Goal: Task Accomplishment & Management: Use online tool/utility

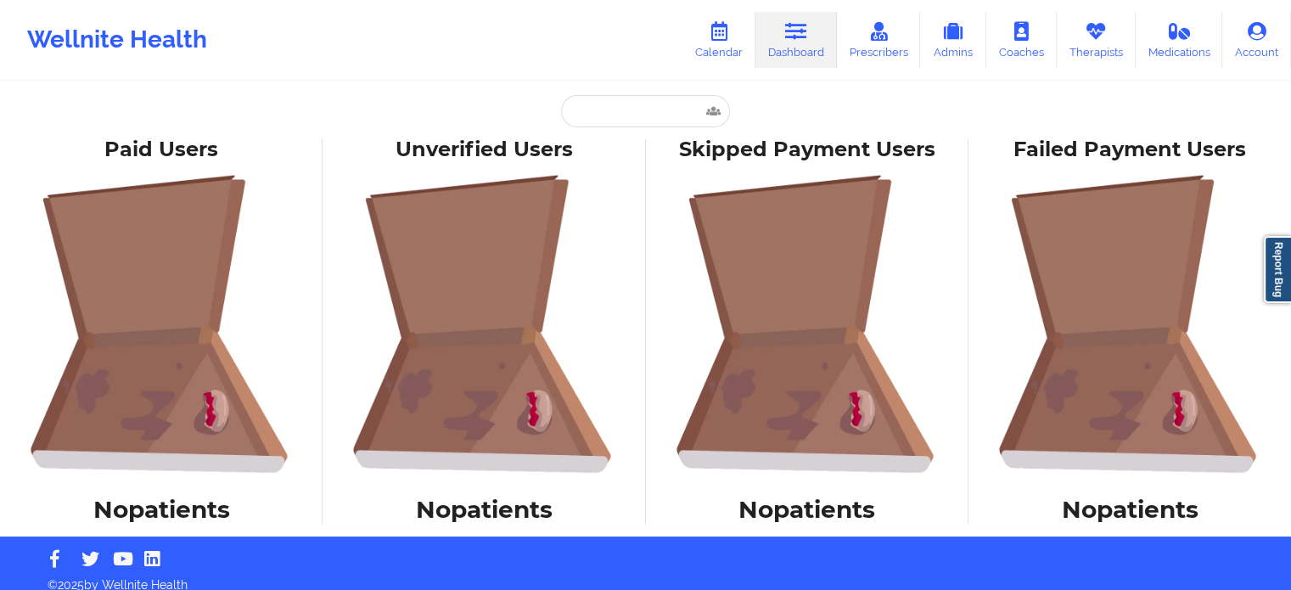
click at [798, 36] on icon at bounding box center [796, 31] width 22 height 19
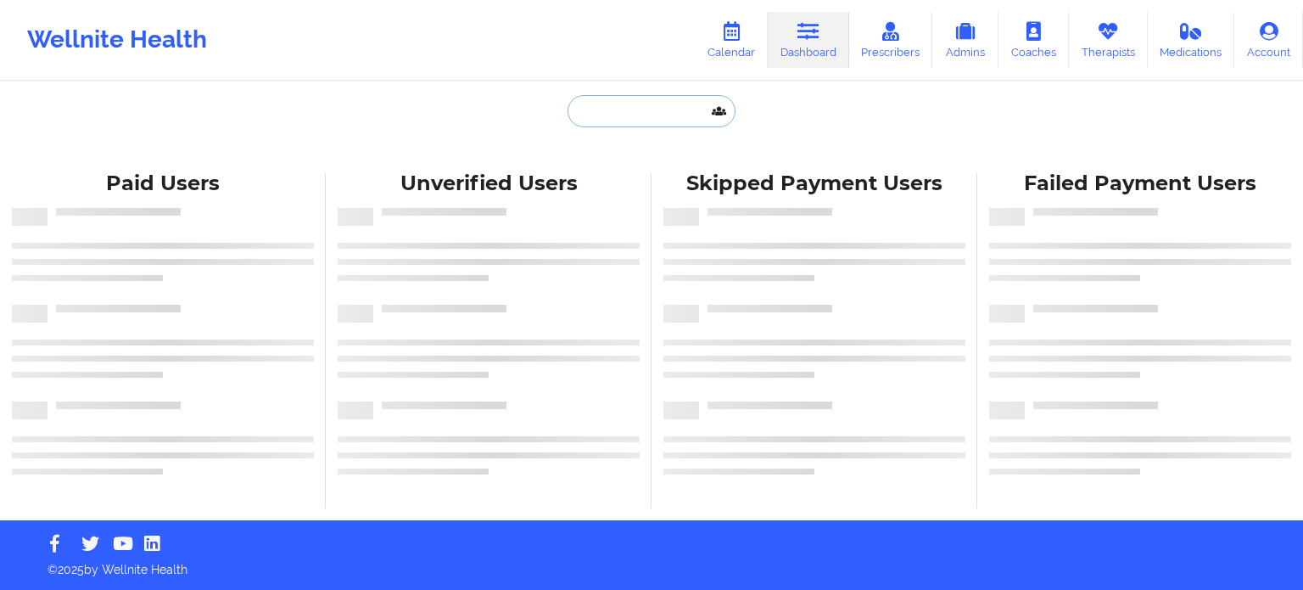
click at [637, 111] on input "text" at bounding box center [652, 111] width 168 height 32
paste input "[EMAIL_ADDRESS][DOMAIN_NAME]"
type input "[EMAIL_ADDRESS][DOMAIN_NAME]"
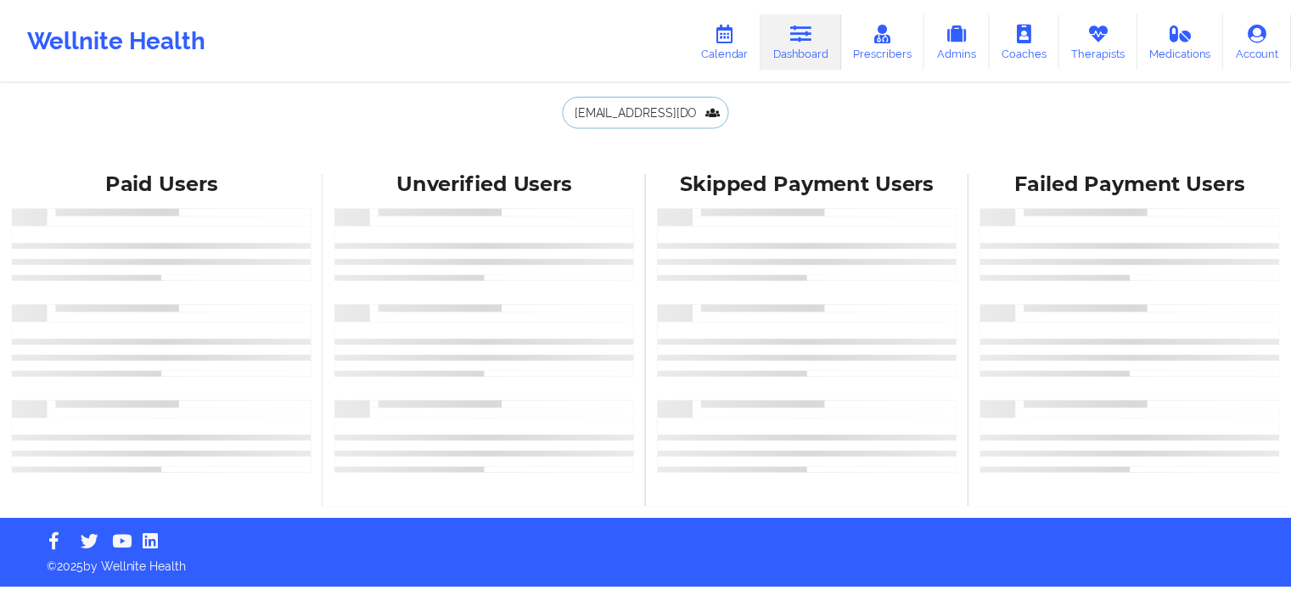
scroll to position [0, 58]
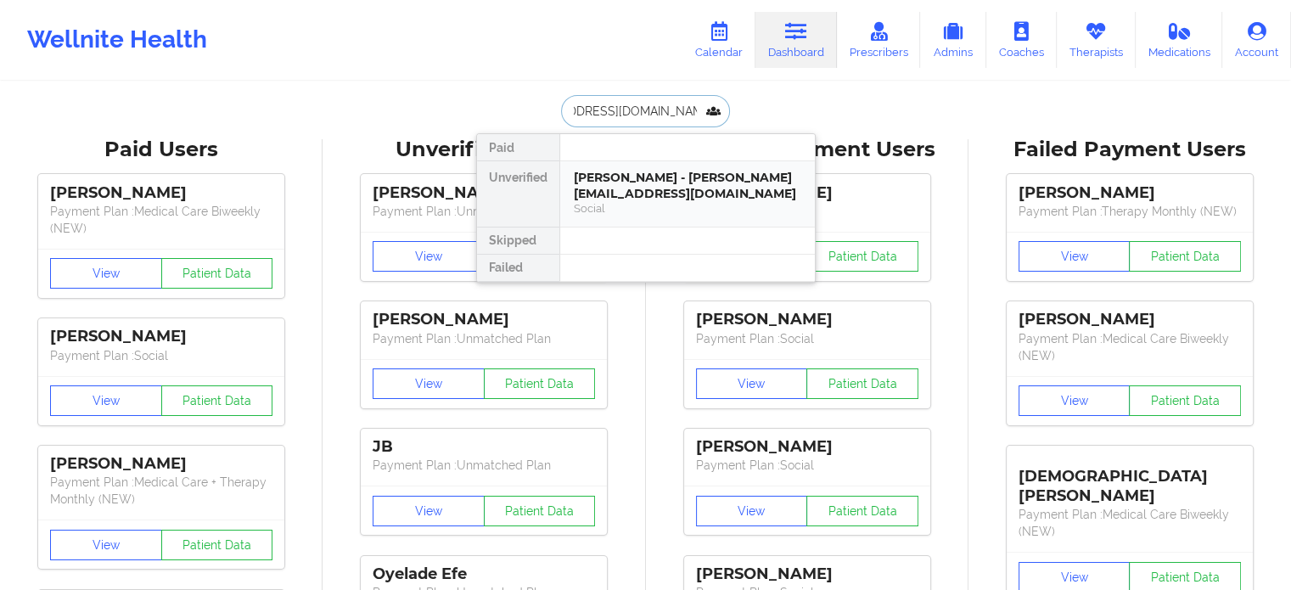
click at [672, 175] on div "[PERSON_NAME] - [PERSON_NAME][EMAIL_ADDRESS][DOMAIN_NAME]" at bounding box center [687, 185] width 227 height 31
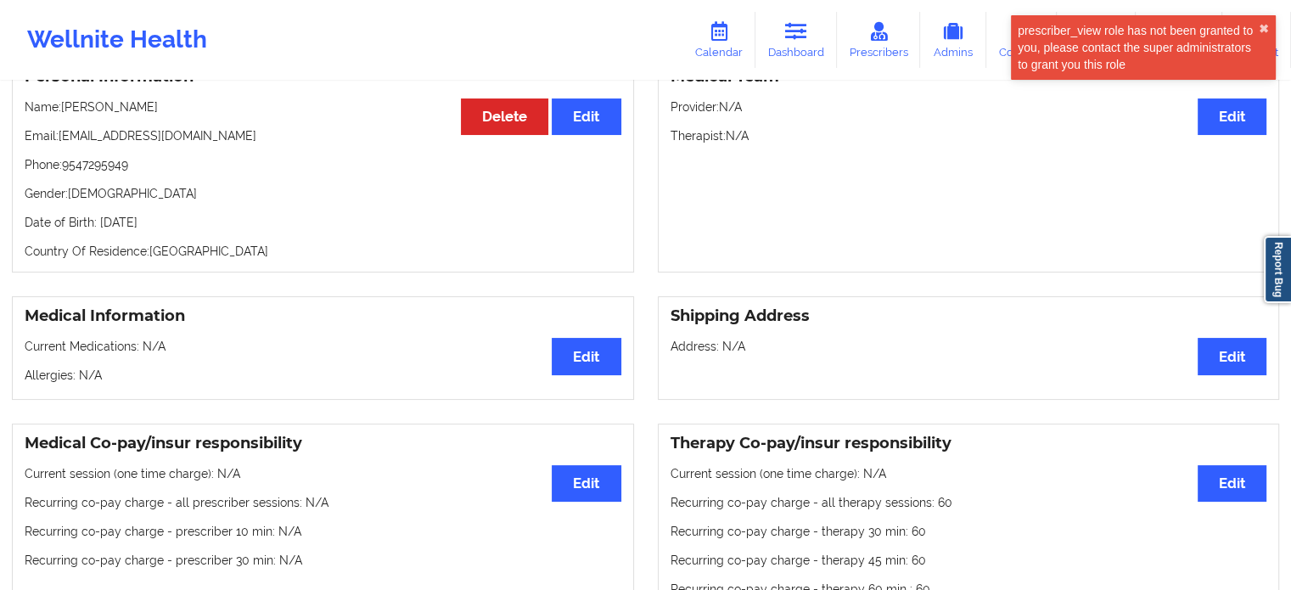
scroll to position [176, 0]
drag, startPoint x: 777, startPoint y: 34, endPoint x: 731, endPoint y: 78, distance: 64.2
click at [777, 34] on link "Dashboard" at bounding box center [795, 40] width 81 height 56
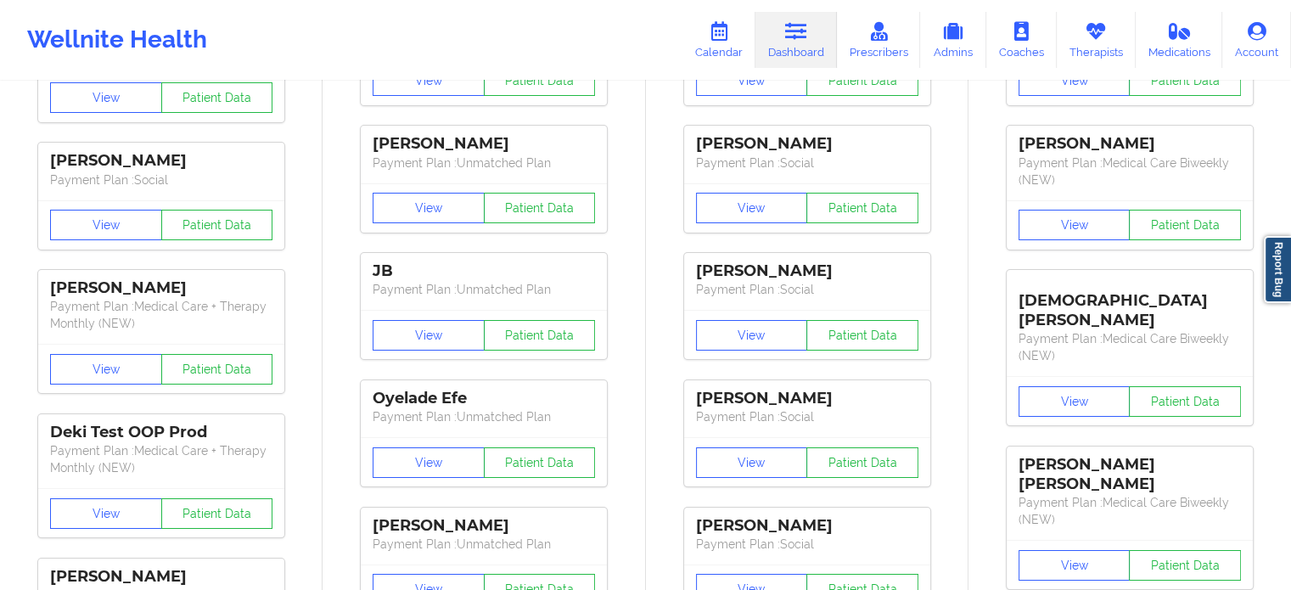
click at [574, 32] on div "Wellnite Health Calendar Dashboard Prescribers Admins Coaches Therapists Medica…" at bounding box center [645, 40] width 1291 height 68
click at [963, 39] on icon at bounding box center [953, 31] width 22 height 19
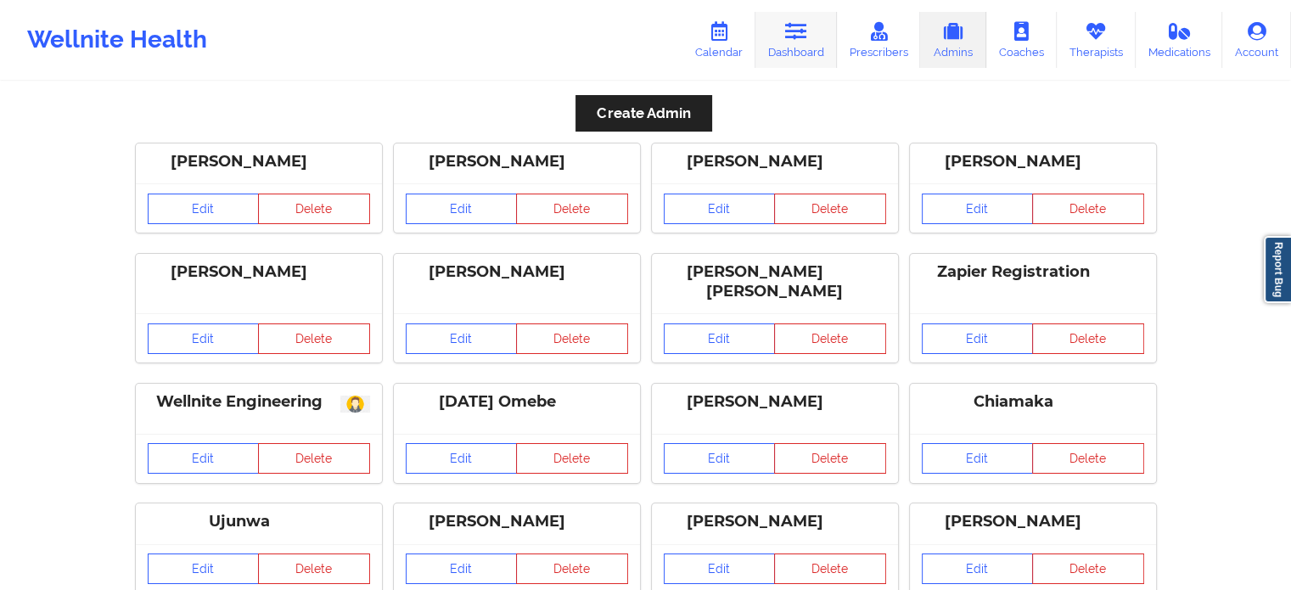
click at [784, 40] on link "Dashboard" at bounding box center [795, 40] width 81 height 56
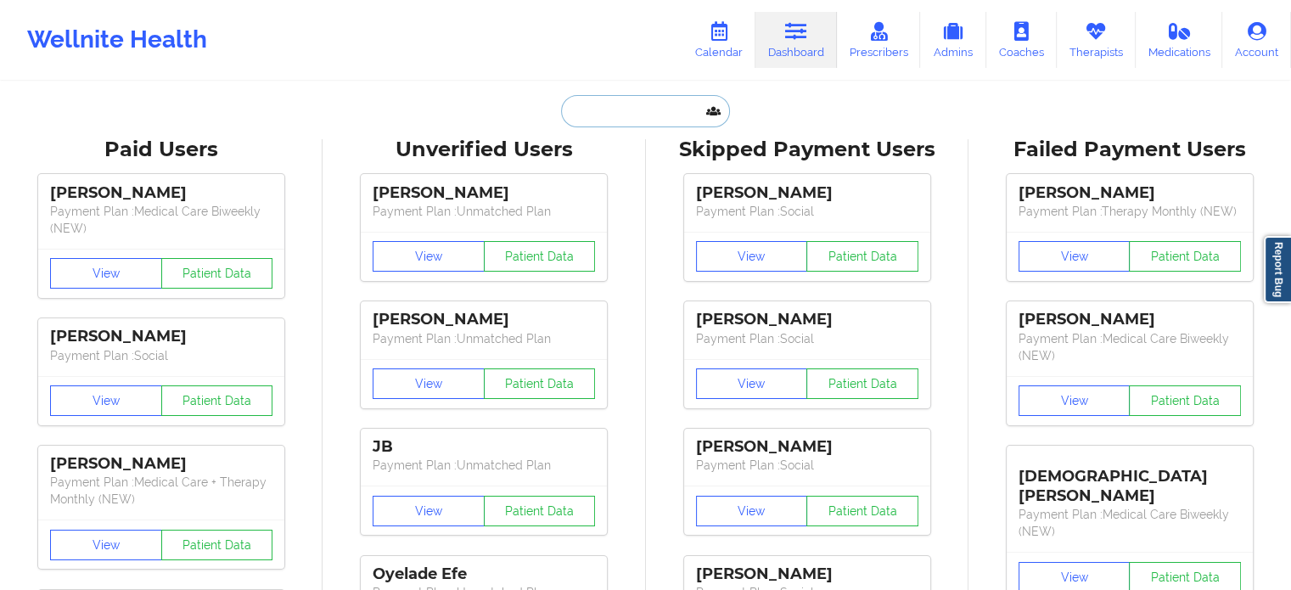
click at [618, 101] on input "text" at bounding box center [645, 111] width 168 height 32
paste input "[PHONE_NUMBER]"
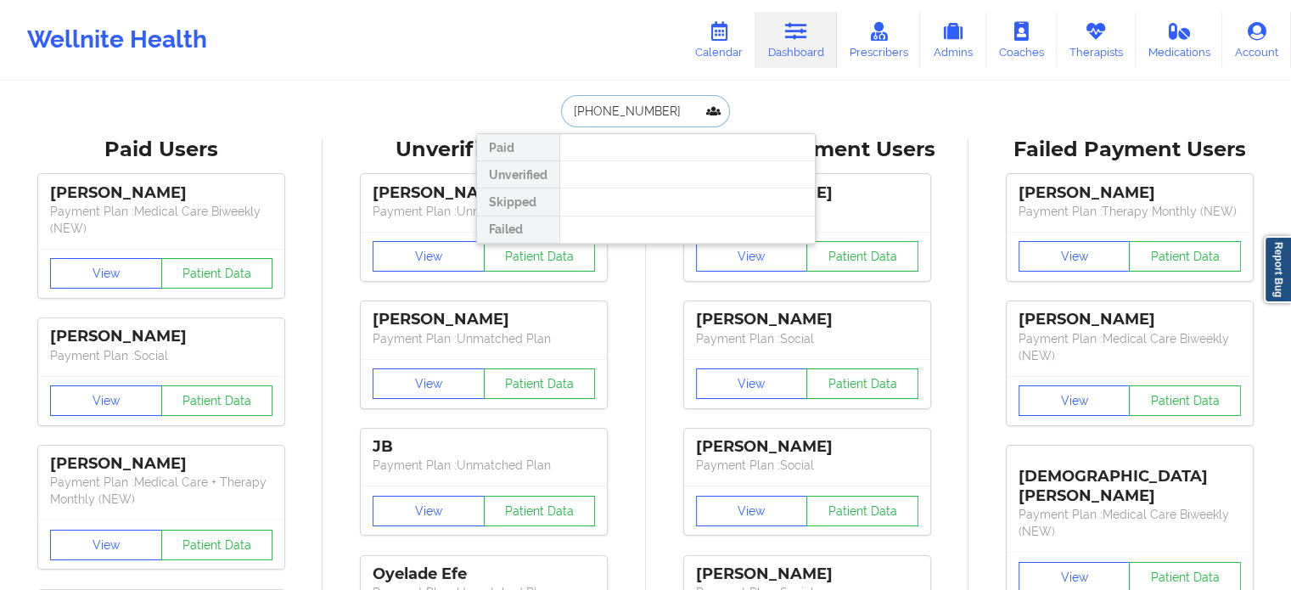
drag, startPoint x: 675, startPoint y: 108, endPoint x: 441, endPoint y: 104, distance: 233.4
type input "alyssa b"
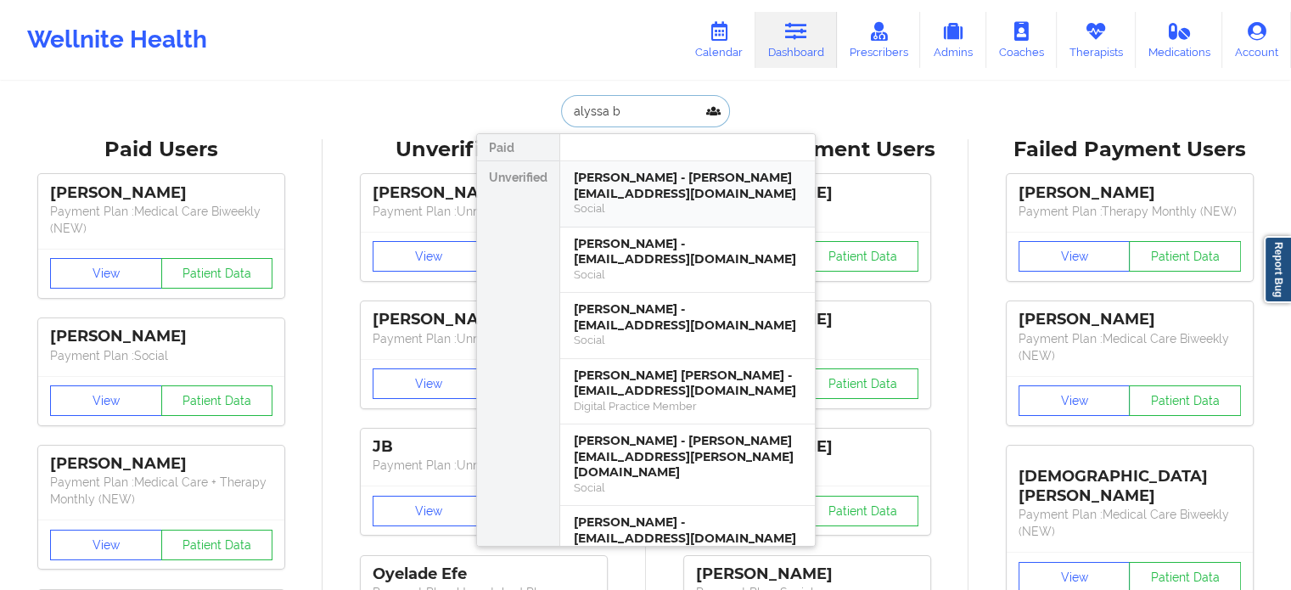
click at [652, 204] on div "Social" at bounding box center [687, 208] width 227 height 14
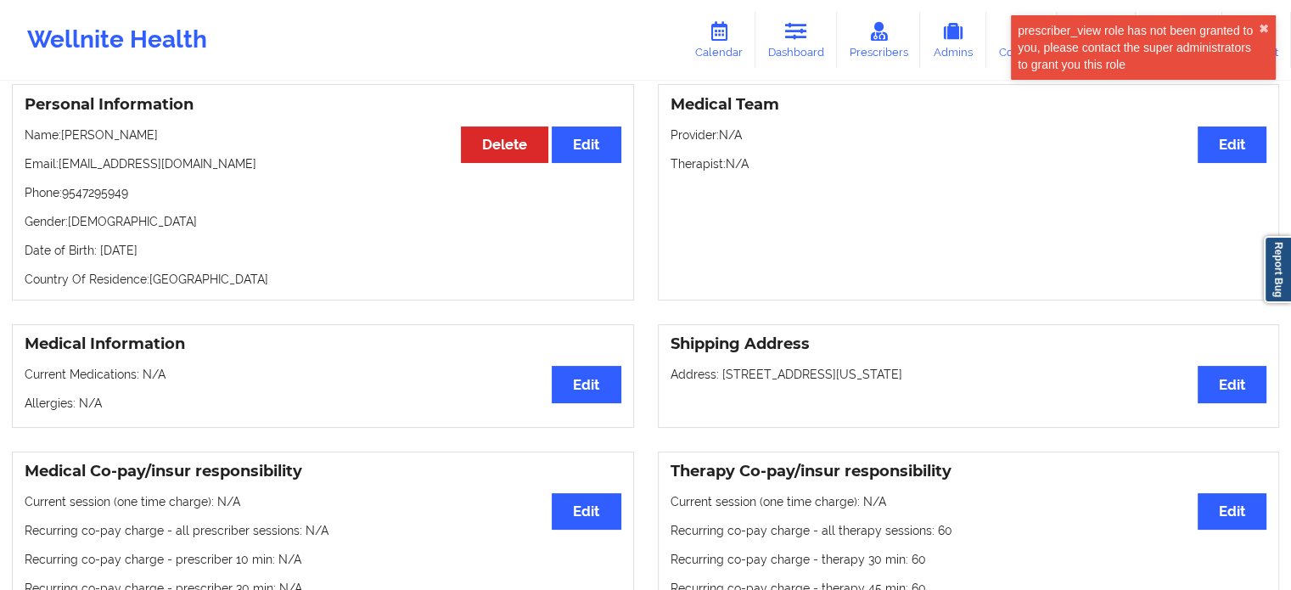
scroll to position [6, 0]
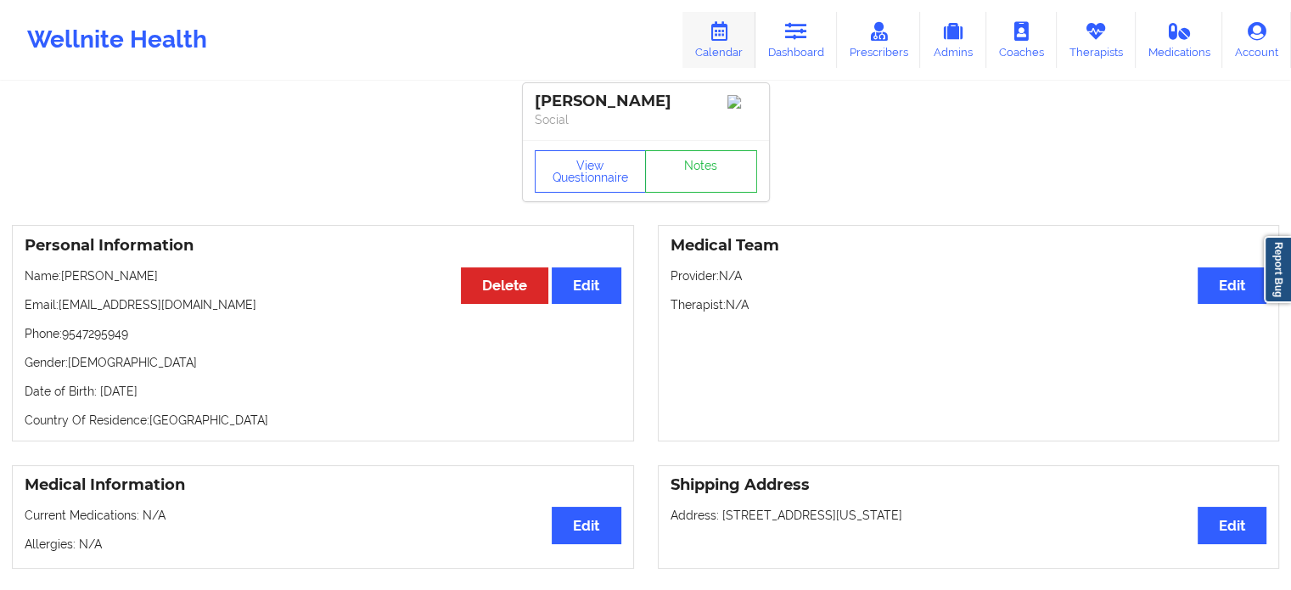
click at [719, 38] on icon at bounding box center [719, 31] width 22 height 19
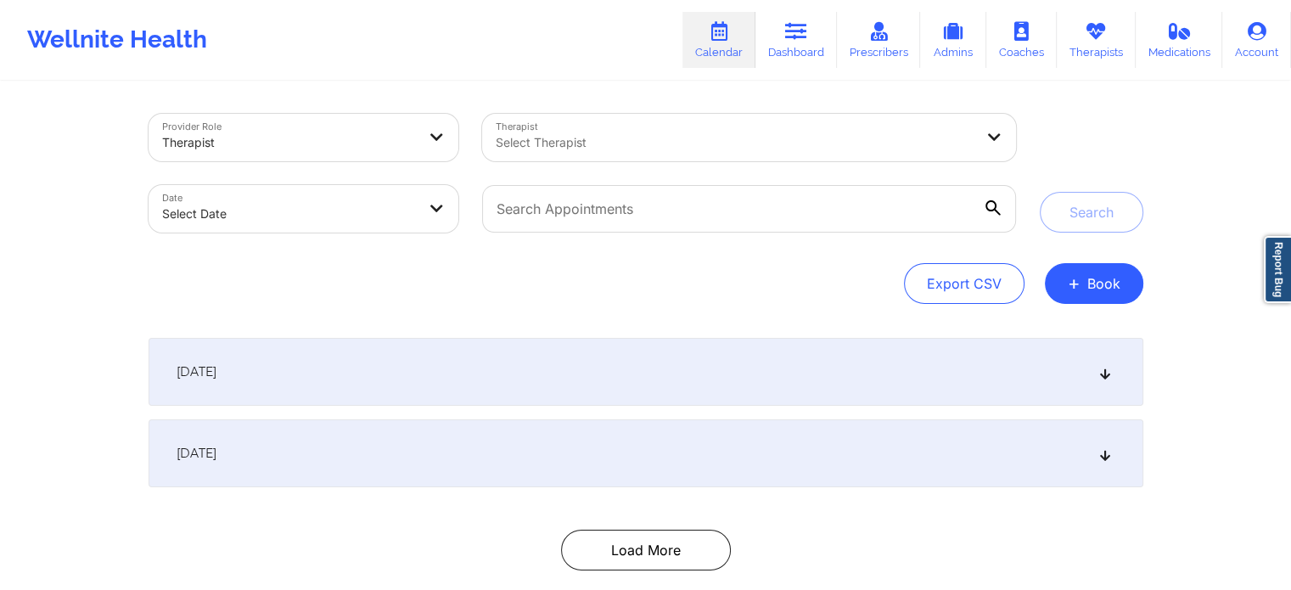
click at [556, 132] on div at bounding box center [735, 142] width 478 height 20
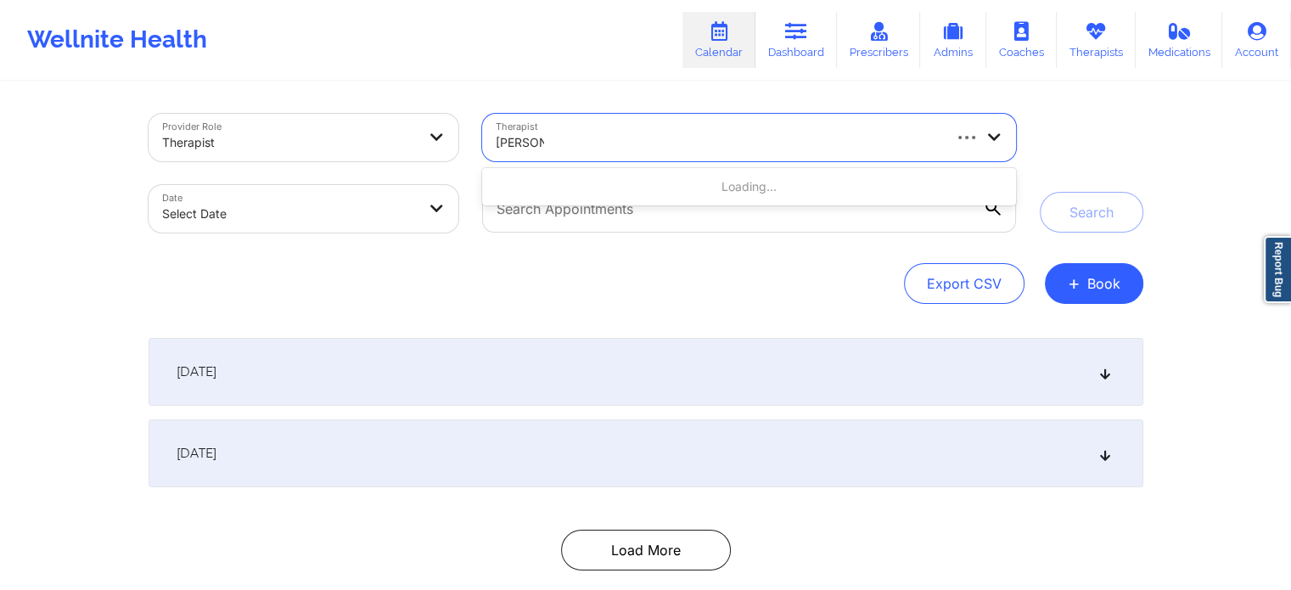
type input "[PERSON_NAME]"
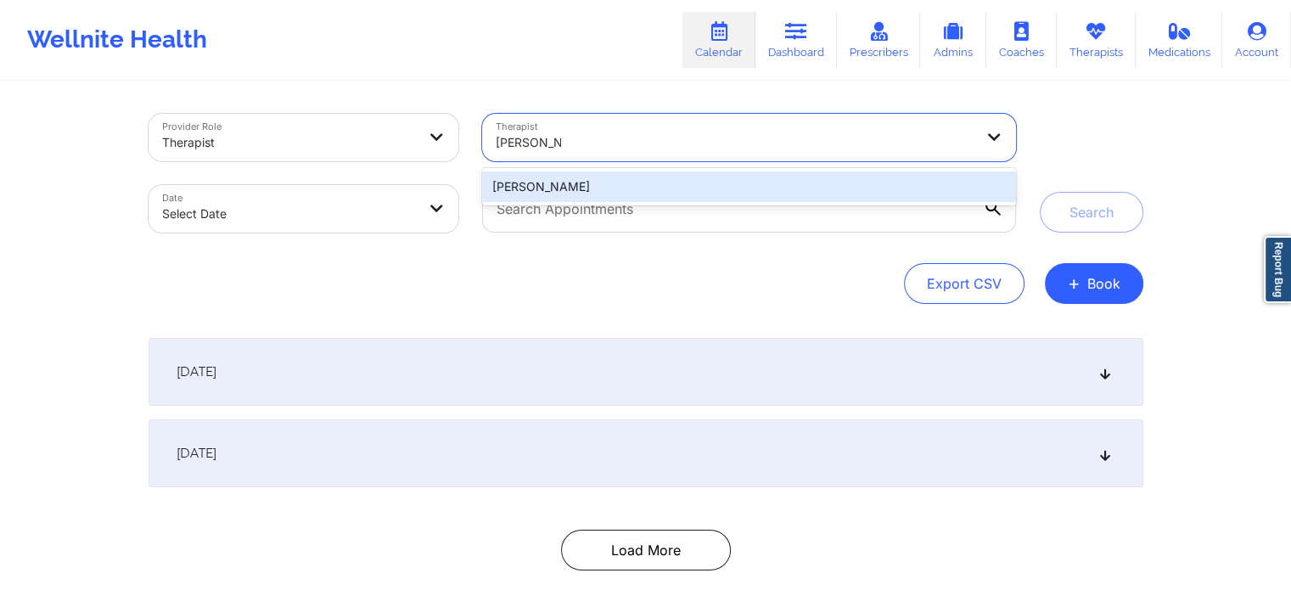
click at [641, 189] on div "[PERSON_NAME]" at bounding box center [748, 186] width 533 height 31
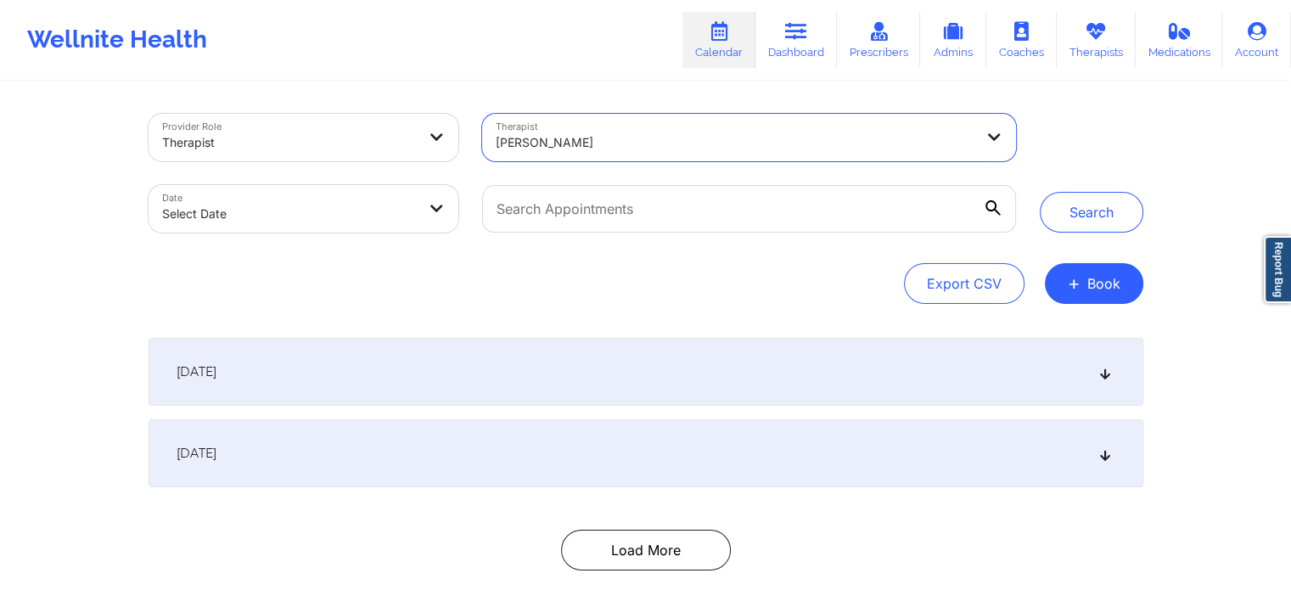
click at [380, 195] on body "Wellnite Health Calendar Dashboard Prescribers Admins Coaches Therapists Medica…" at bounding box center [645, 295] width 1291 height 590
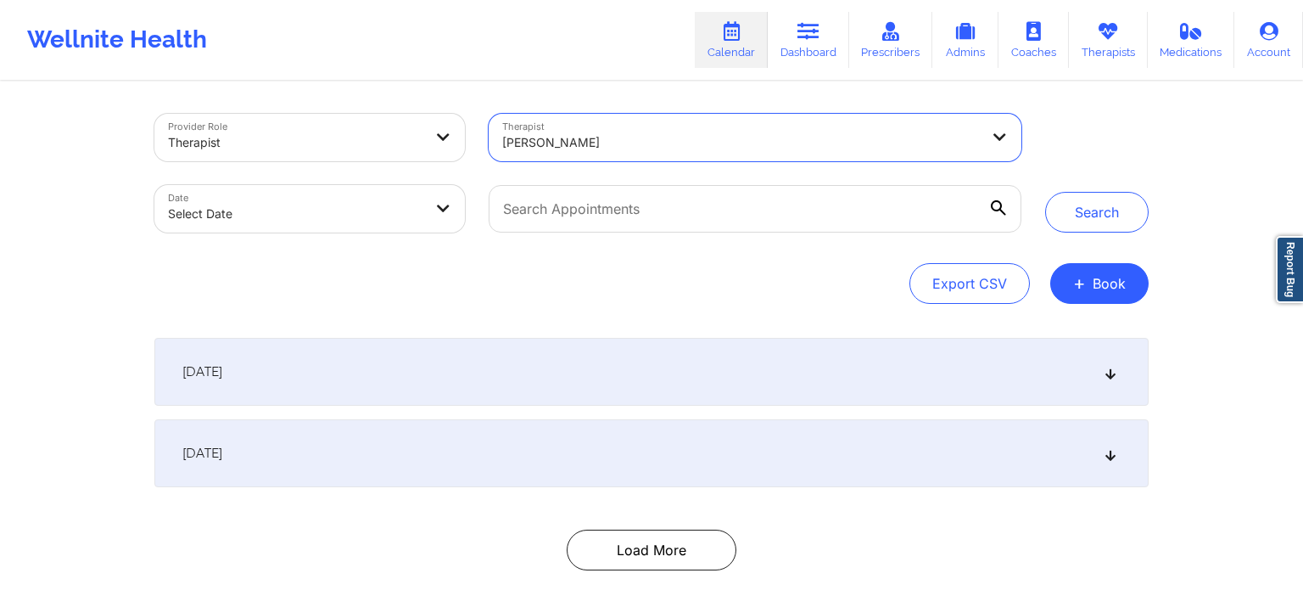
select select "2025-8"
select select "2025-9"
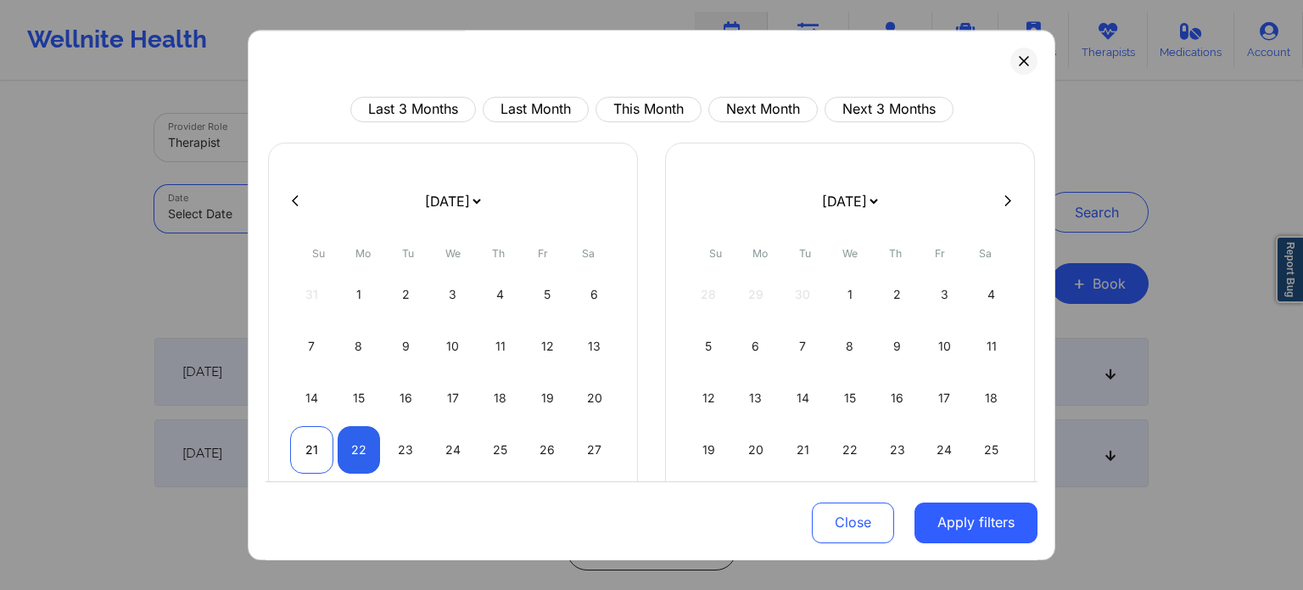
click at [320, 455] on div "21" at bounding box center [311, 450] width 43 height 48
select select "2025-8"
select select "2025-9"
click at [384, 448] on div "23" at bounding box center [405, 450] width 43 height 48
select select "2025-8"
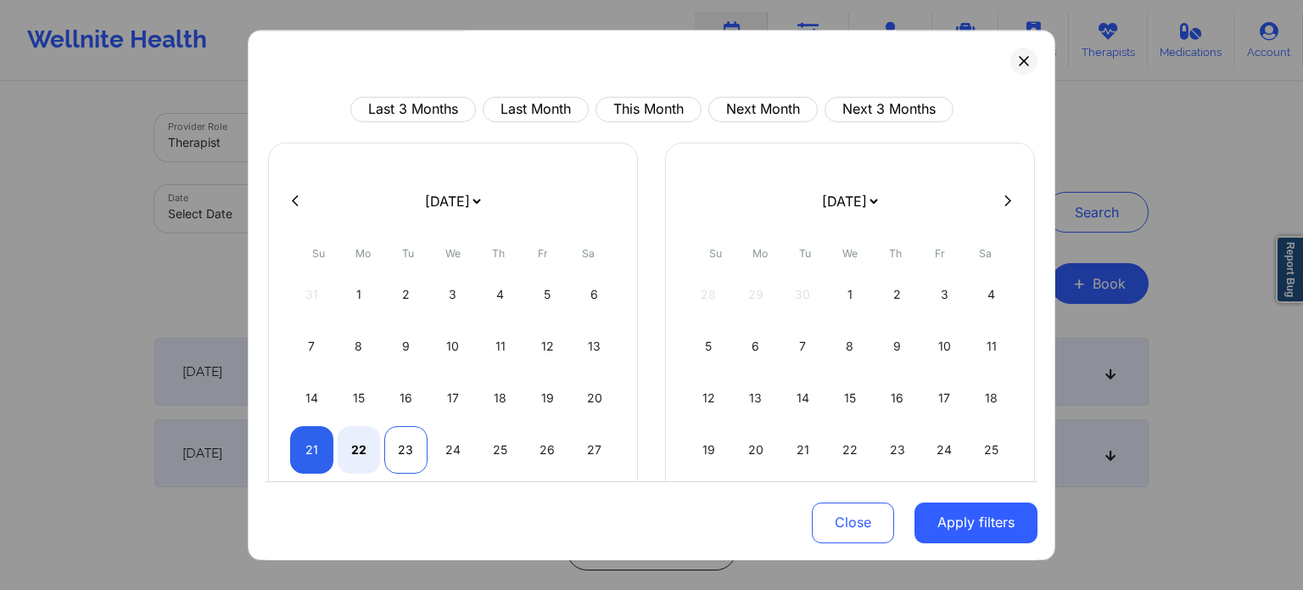
select select "2025-9"
click at [943, 526] on button "Apply filters" at bounding box center [976, 521] width 123 height 41
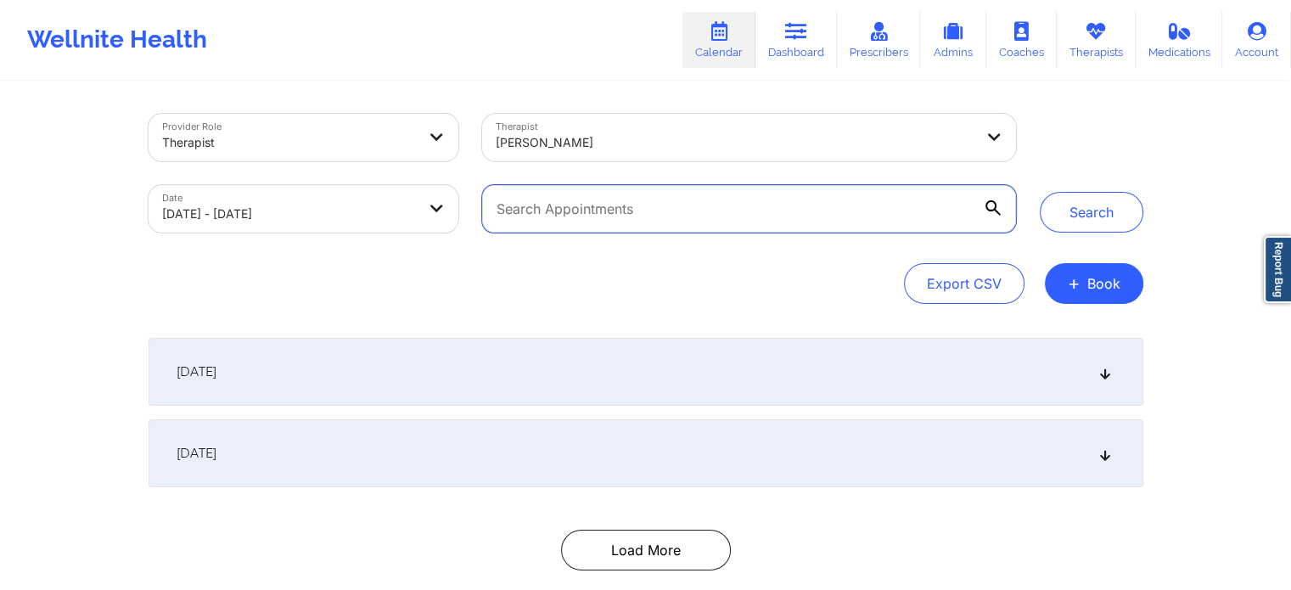
click at [701, 216] on input "text" at bounding box center [748, 209] width 533 height 48
click at [482, 261] on div "Provider Role Therapist Therapist [PERSON_NAME] Date [DATE] - [DATE] Search Exp…" at bounding box center [645, 209] width 994 height 190
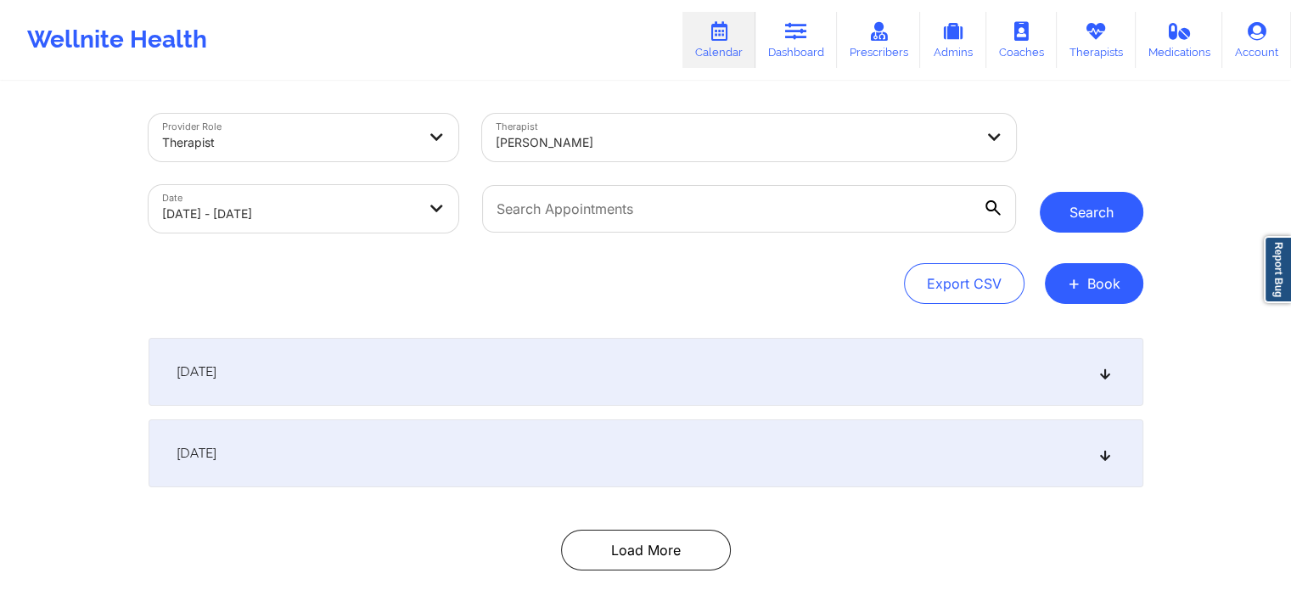
click at [1062, 221] on button "Search" at bounding box center [1091, 212] width 104 height 41
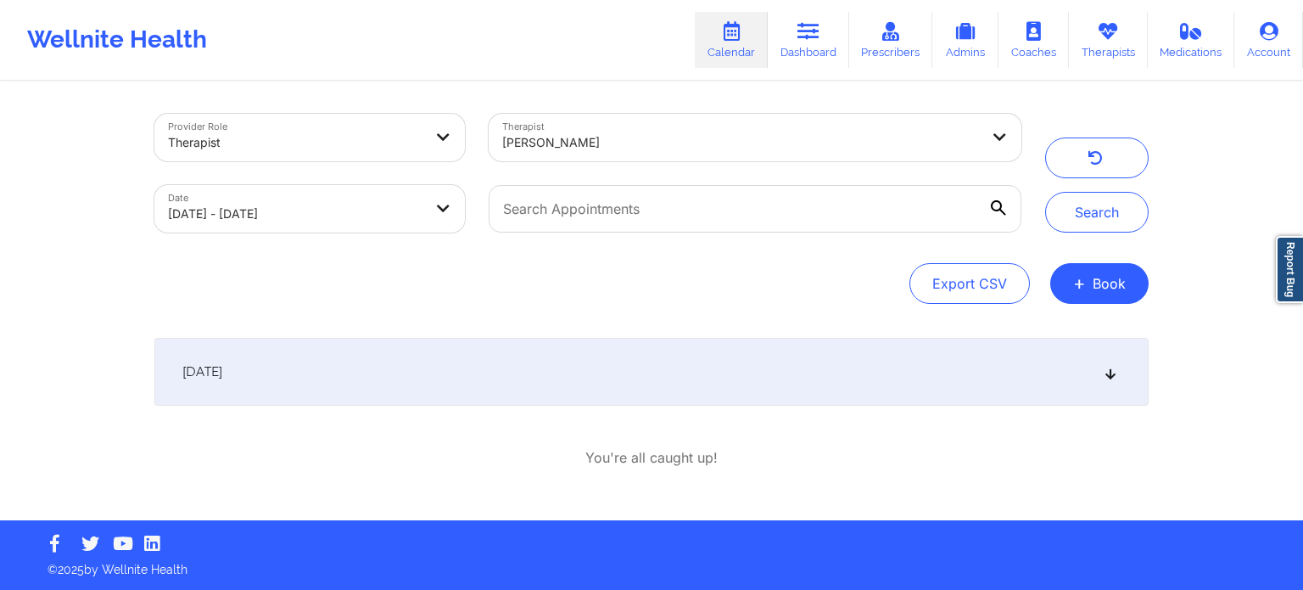
click at [447, 375] on div "[DATE]" at bounding box center [651, 372] width 994 height 68
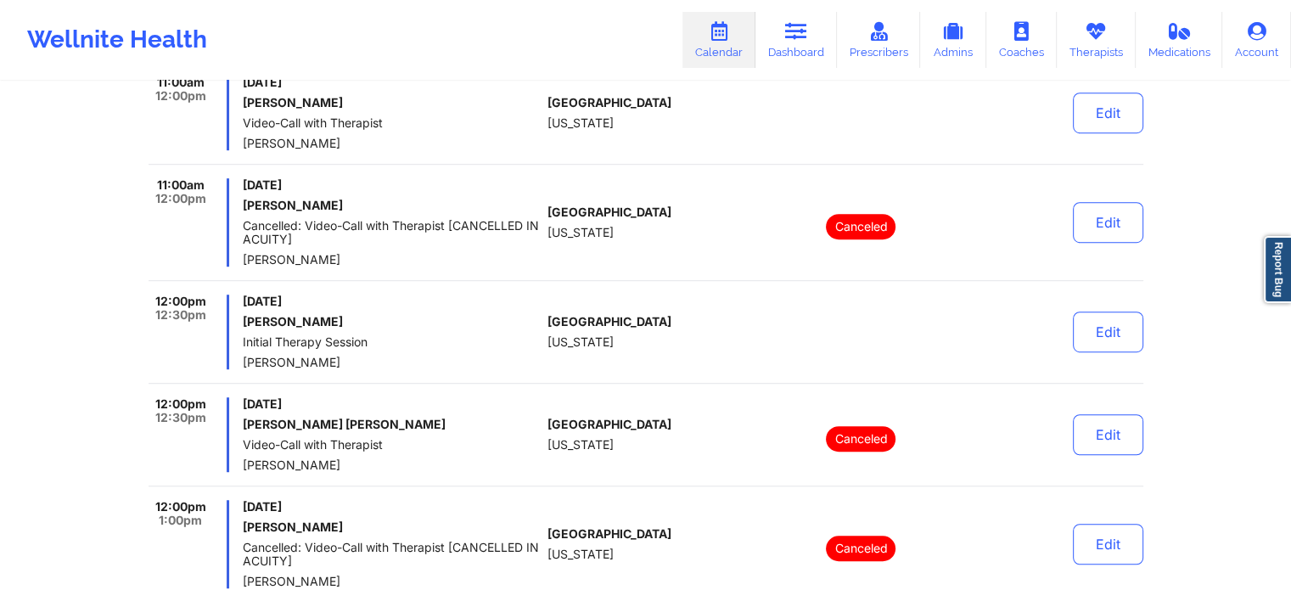
scroll to position [1018, 0]
